Goal: Navigation & Orientation: Find specific page/section

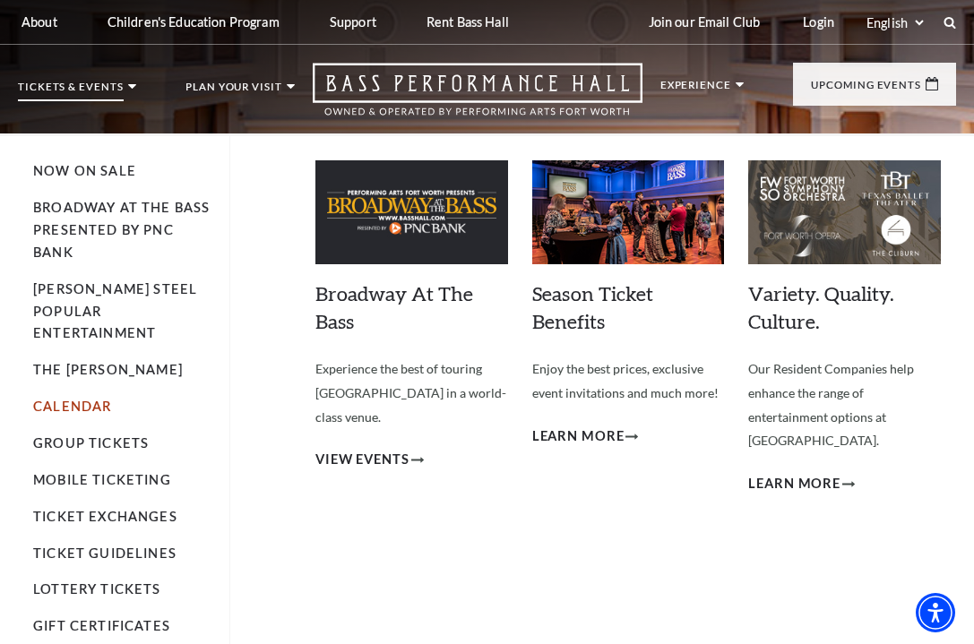
click at [86, 399] on link "Calendar" at bounding box center [72, 406] width 78 height 15
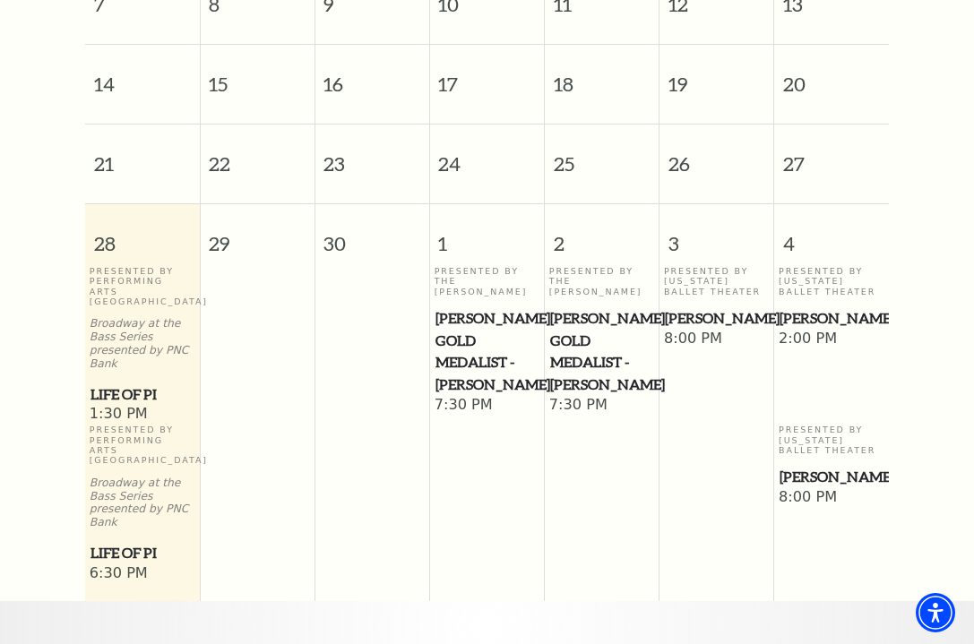
scroll to position [941, 0]
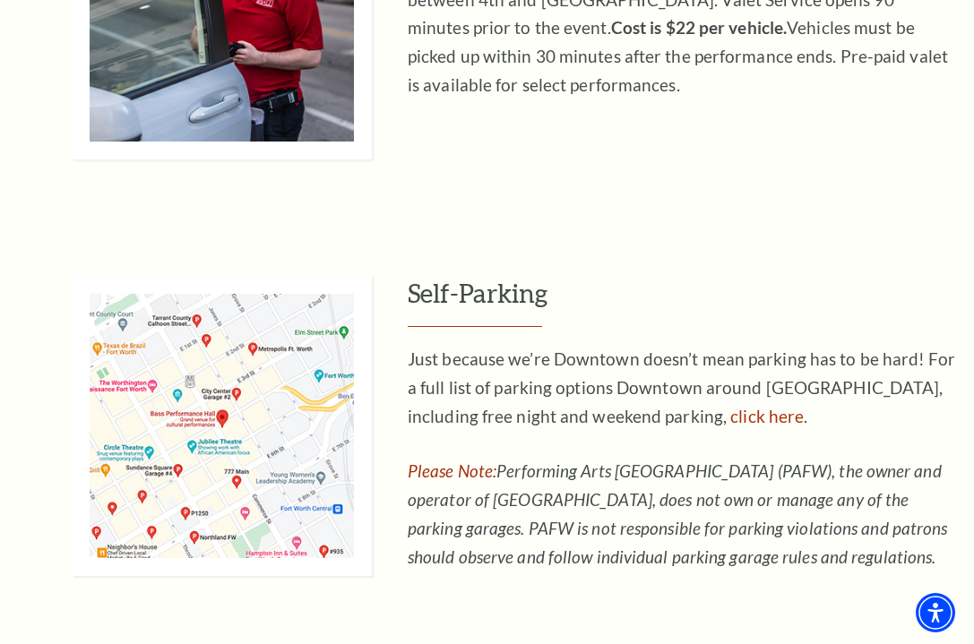
scroll to position [964, 0]
click at [730, 410] on link "click here" at bounding box center [766, 416] width 73 height 21
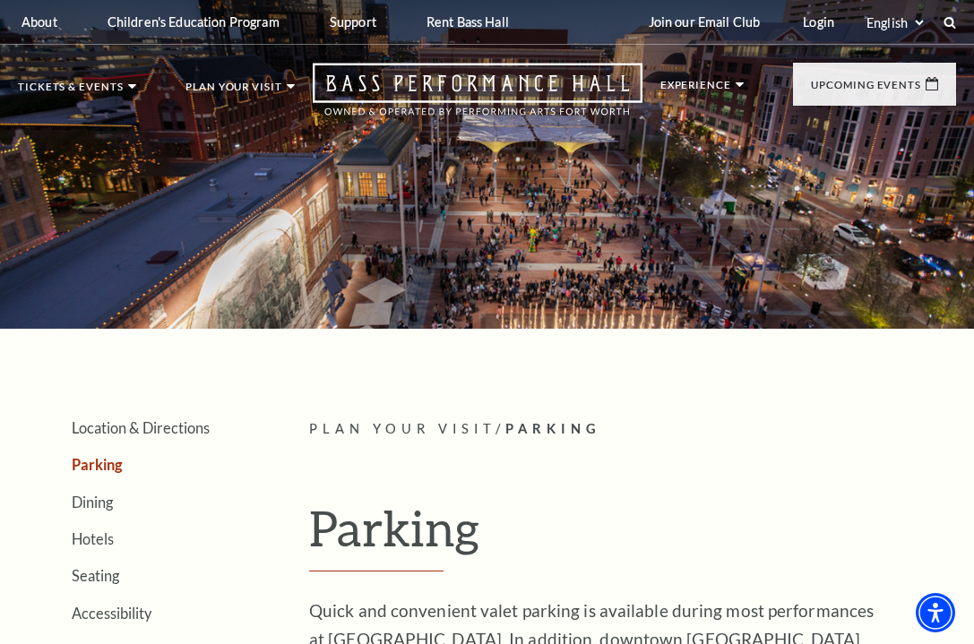
scroll to position [0, 0]
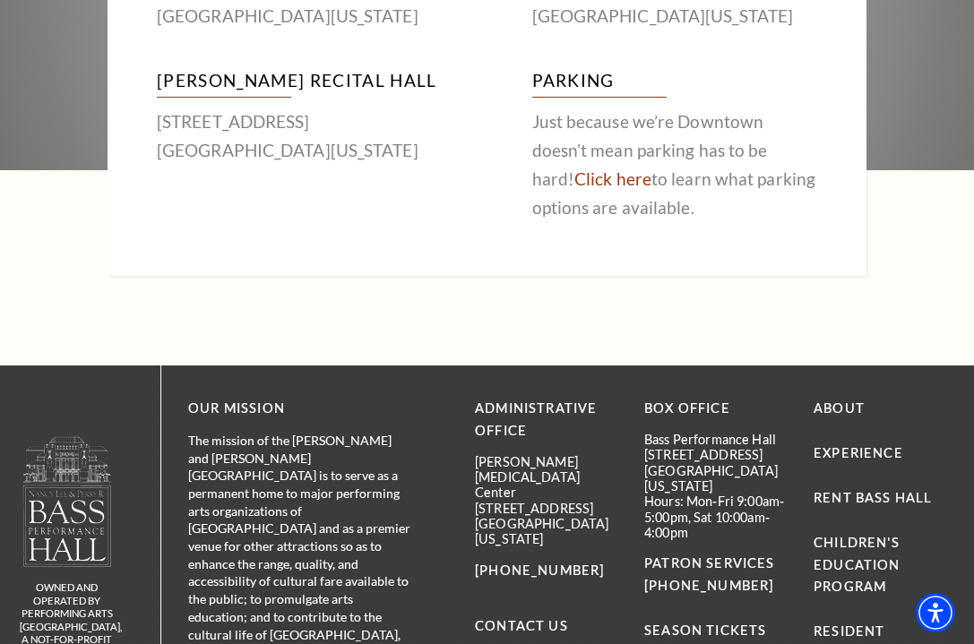
scroll to position [1098, 0]
